Goal: Navigation & Orientation: Understand site structure

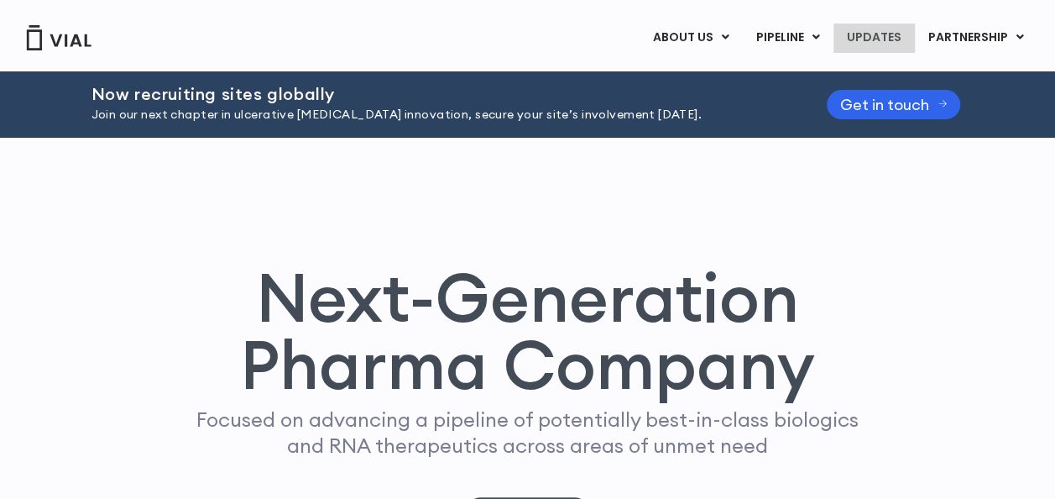
click at [885, 34] on link "UPDATES" at bounding box center [873, 38] width 81 height 29
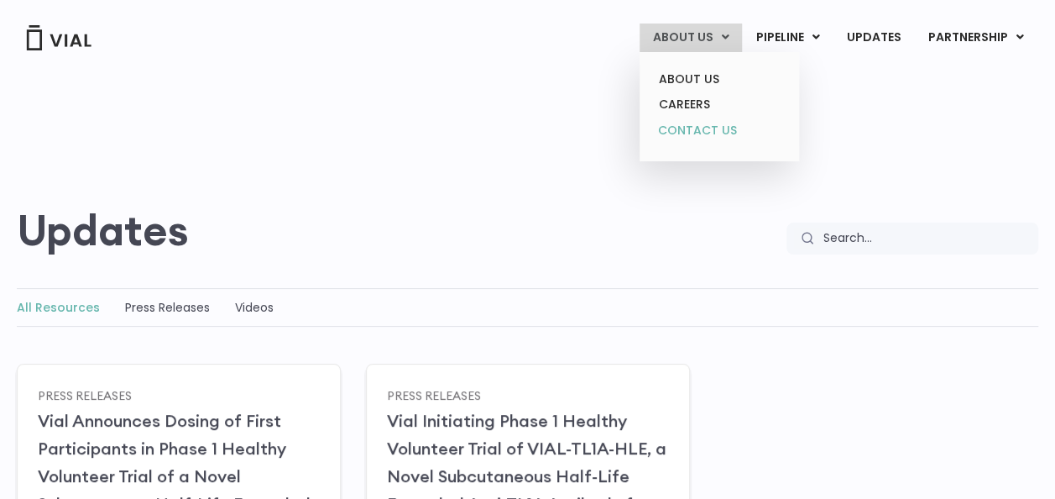
click at [704, 130] on link "CONTACT US" at bounding box center [718, 131] width 147 height 27
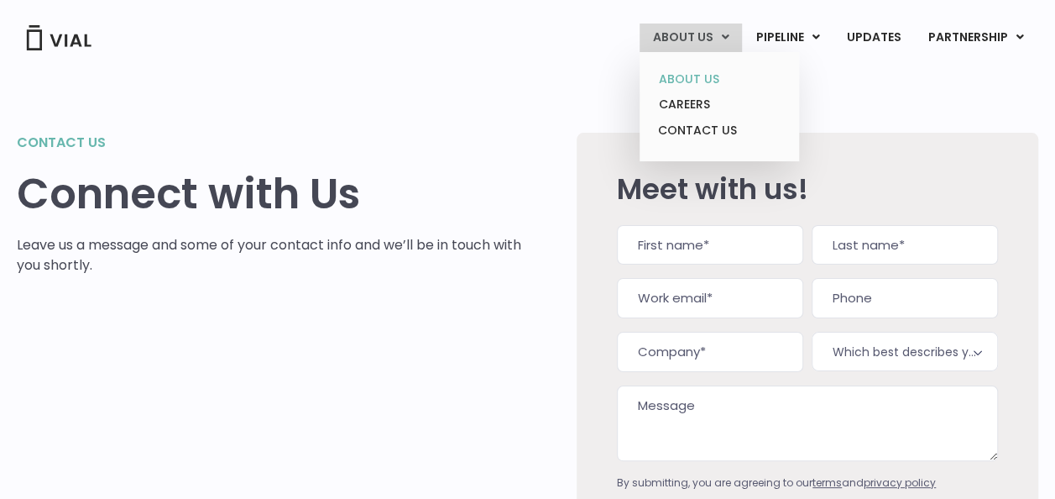
click at [698, 76] on link "ABOUT US" at bounding box center [718, 79] width 147 height 26
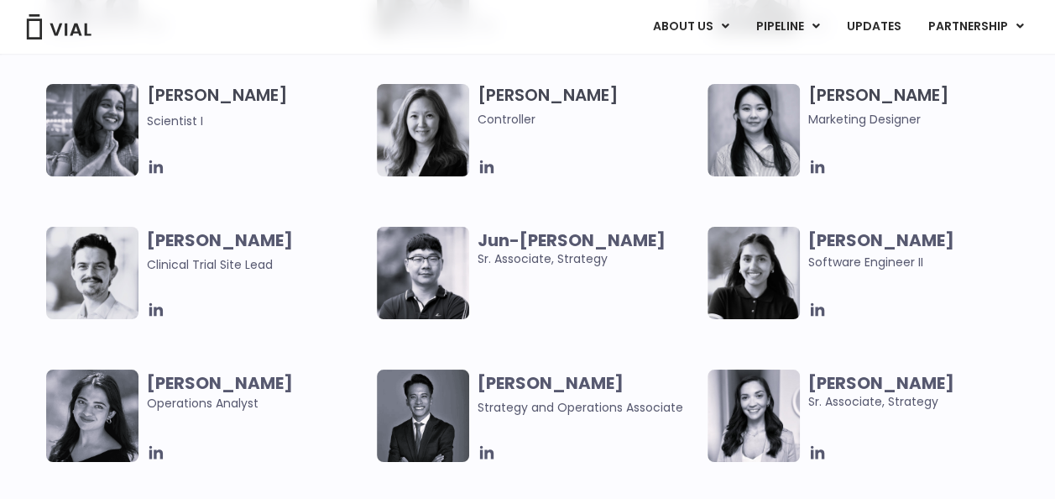
scroll to position [2763, 0]
